Goal: Task Accomplishment & Management: Use online tool/utility

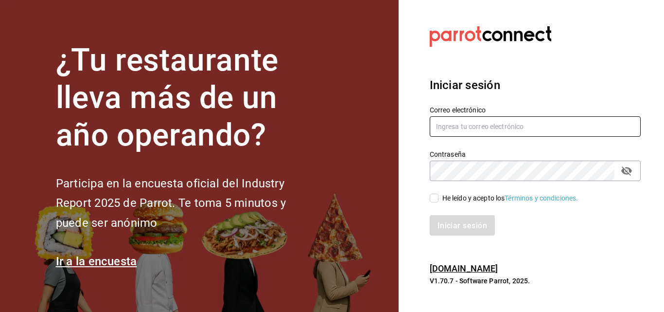
type input "marco.maynez@grupocosteno.com"
click at [443, 200] on font "He leído y acepto los" at bounding box center [473, 198] width 63 height 8
click at [438, 200] on input "He leído y acepto los Términos y condiciones." at bounding box center [434, 197] width 9 height 9
checkbox input "true"
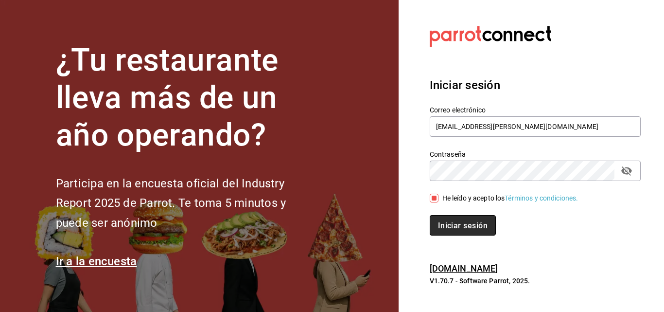
click at [446, 227] on font "Iniciar sesión" at bounding box center [463, 224] width 50 height 9
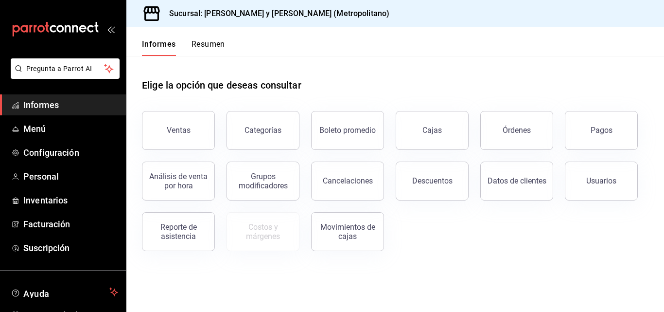
click at [367, 186] on button "Cancelaciones" at bounding box center [347, 180] width 73 height 39
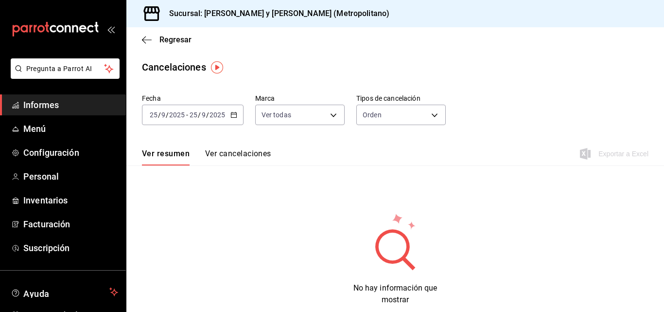
click at [72, 99] on span "Informes" at bounding box center [70, 104] width 95 height 13
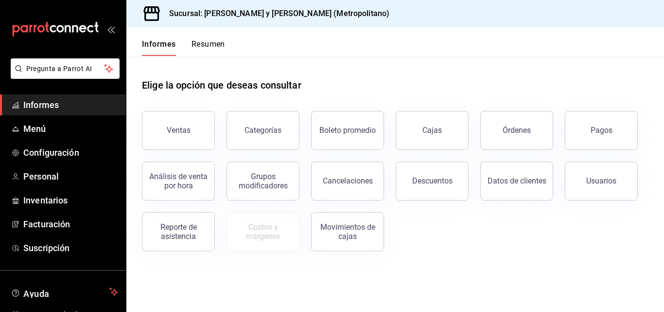
click at [418, 194] on button "Descuentos" at bounding box center [432, 180] width 73 height 39
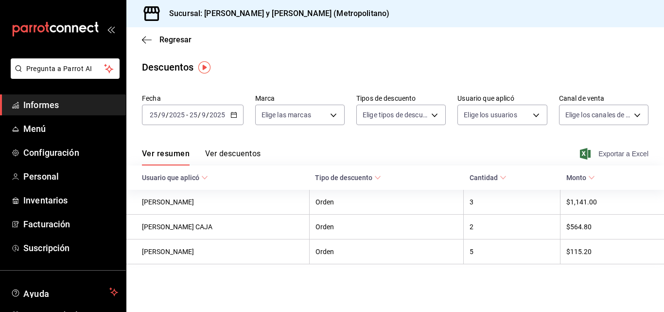
click at [620, 151] on font "Exportar a Excel" at bounding box center [623, 154] width 50 height 8
